Goal: Register for event/course

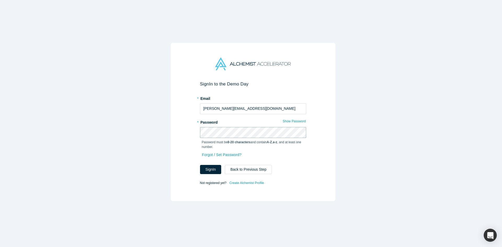
click at [200, 165] on button "Sign In" at bounding box center [210, 169] width 21 height 9
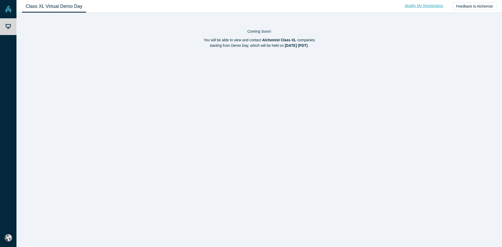
click at [424, 5] on link "Modify My Registration" at bounding box center [424, 5] width 49 height 9
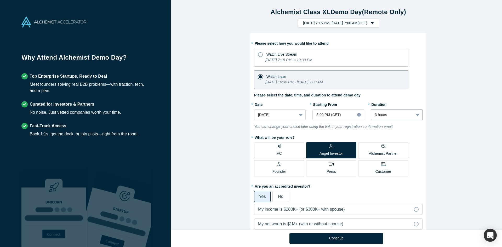
click at [408, 117] on div at bounding box center [392, 115] width 35 height 7
click at [463, 123] on div "Alchemist Class XL Demo Day (Remote Only) [DATE] 7:15 PM - [DATE] 7:00 AM ( CET…" at bounding box center [339, 117] width 336 height 234
click at [409, 116] on div "3 hours" at bounding box center [393, 115] width 42 height 9
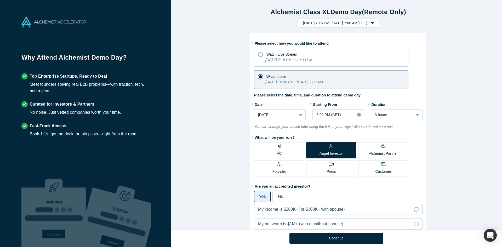
click at [476, 118] on div "Alchemist Class XL Demo Day (Remote Only) [DATE] 7:15 PM - [DATE] 7:00 AM ( CET…" at bounding box center [339, 117] width 336 height 234
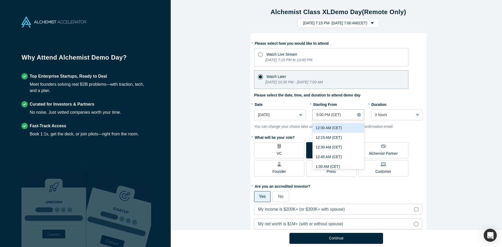
click at [338, 114] on div at bounding box center [334, 115] width 35 height 7
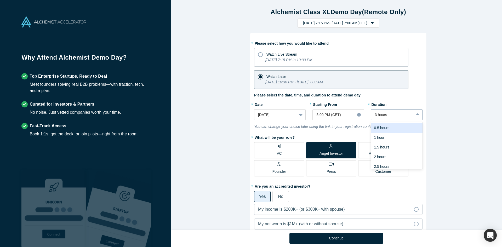
click at [393, 116] on div at bounding box center [392, 115] width 35 height 7
click at [499, 87] on div "Alchemist Class XL Demo Day (Remote Only) Tuesday, September 30, 2025 7:15 PM -…" at bounding box center [339, 117] width 336 height 234
click at [468, 33] on div "Alchemist Class XL Demo Day (Remote Only) Tuesday, September 30, 2025 7:15 PM -…" at bounding box center [339, 117] width 336 height 234
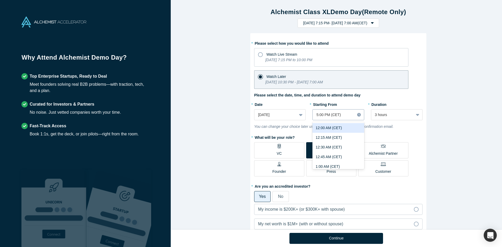
click at [331, 116] on div at bounding box center [334, 115] width 35 height 7
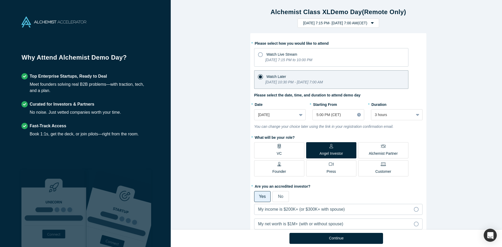
click at [442, 119] on div "Alchemist Class XL Demo Day (Remote Only) Tuesday, September 30, 2025 7:15 PM -…" at bounding box center [339, 117] width 336 height 234
